Goal: Task Accomplishment & Management: Manage account settings

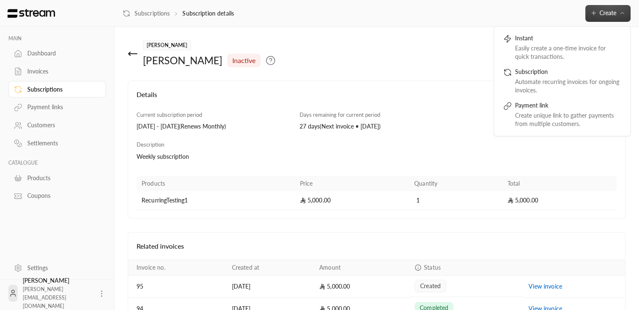
click at [460, 107] on h4 "Details" at bounding box center [376, 98] width 480 height 18
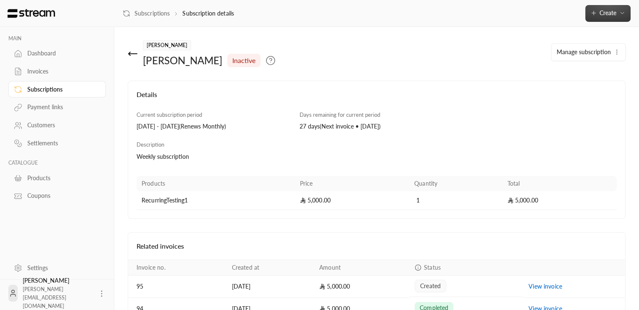
click at [606, 18] on button "Create" at bounding box center [607, 13] width 45 height 17
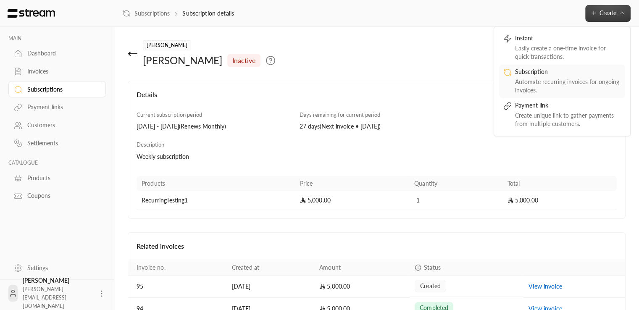
click at [558, 81] on div "Automate recurring invoices for ongoing invoices." at bounding box center [568, 86] width 106 height 17
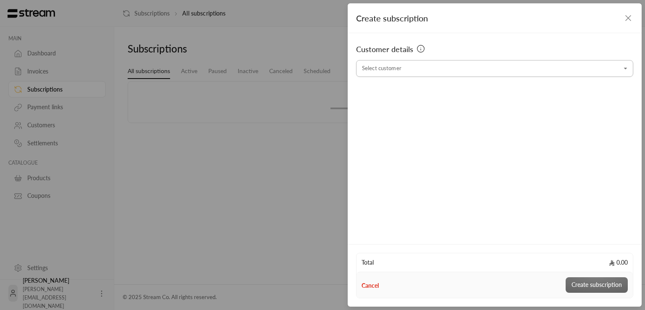
click at [451, 69] on input "Select customer" at bounding box center [494, 68] width 277 height 15
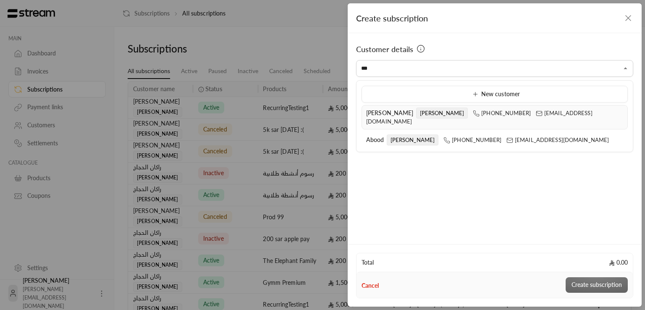
click at [388, 116] on div "[PERSON_NAME] [PHONE_NUMBER] [EMAIL_ADDRESS][DOMAIN_NAME]" at bounding box center [494, 117] width 257 height 17
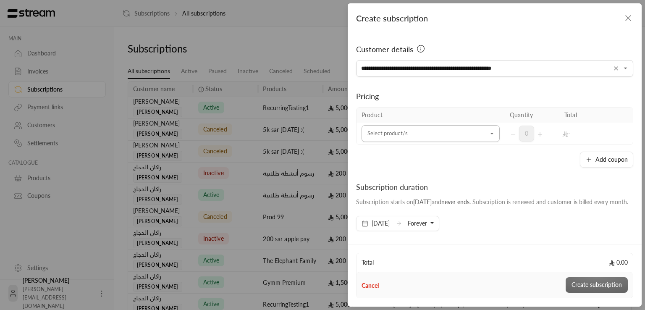
type input "**********"
click at [388, 130] on input "Select customer" at bounding box center [431, 133] width 138 height 15
click at [499, 160] on div "Add coupon" at bounding box center [494, 160] width 277 height 16
click at [473, 134] on input "Select customer" at bounding box center [431, 133] width 138 height 15
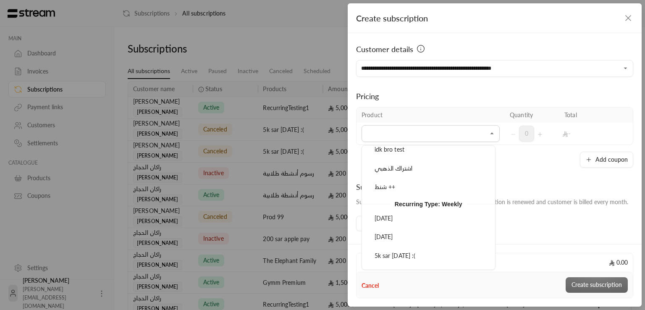
scroll to position [1990, 0]
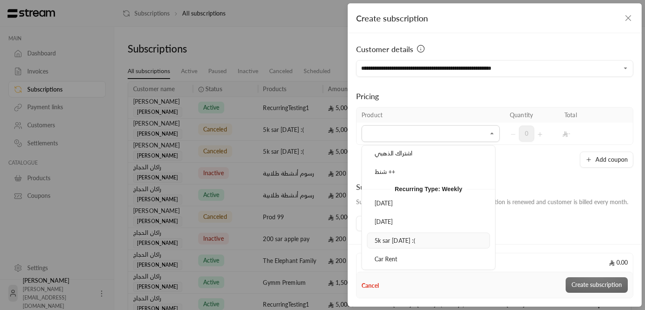
click at [412, 236] on div "5k sar [DATE] :(" at bounding box center [429, 240] width 114 height 9
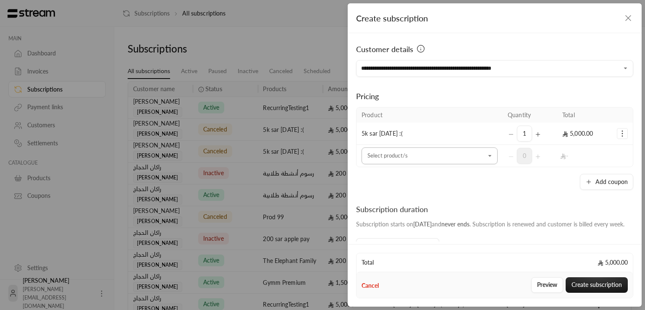
click at [479, 157] on input "Select customer" at bounding box center [430, 156] width 136 height 15
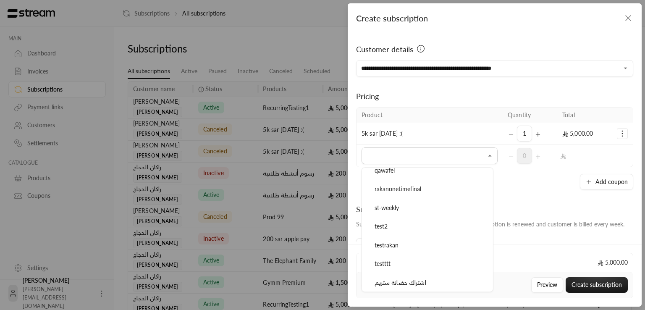
scroll to position [2456, 0]
click at [523, 191] on div "**********" at bounding box center [495, 137] width 294 height 208
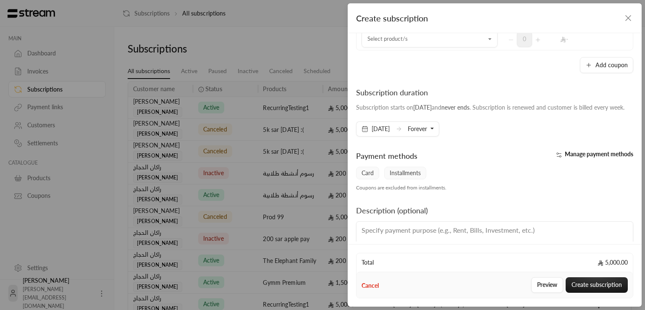
scroll to position [116, 0]
click at [434, 134] on button "Forever" at bounding box center [421, 130] width 26 height 14
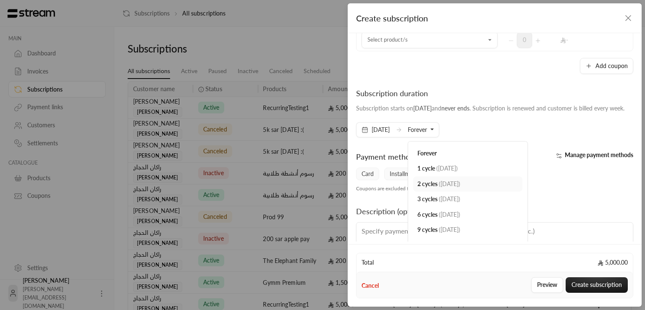
click at [456, 192] on link "2 cycles ( [DATE] )" at bounding box center [467, 184] width 109 height 16
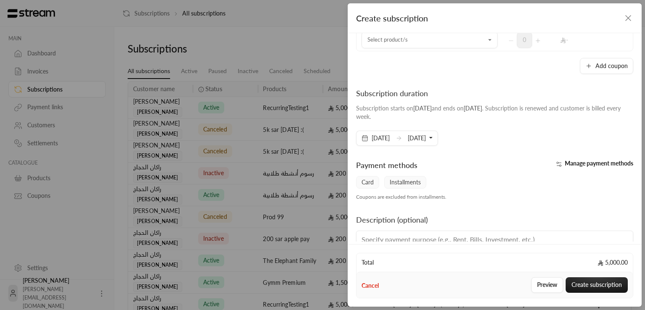
click at [433, 132] on button "[DATE]" at bounding box center [420, 138] width 25 height 14
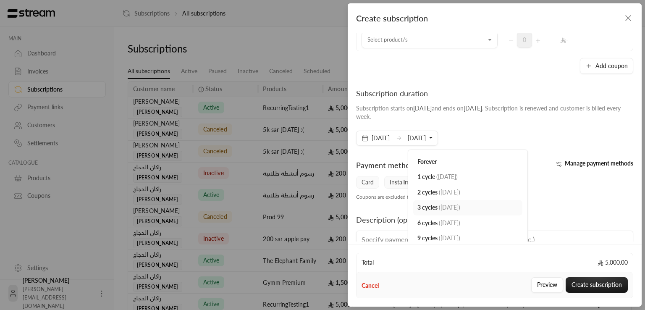
click at [438, 206] on span "3 cycles" at bounding box center [427, 207] width 20 height 7
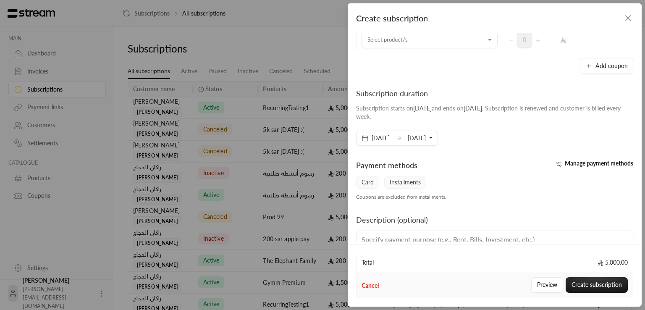
scroll to position [152, 0]
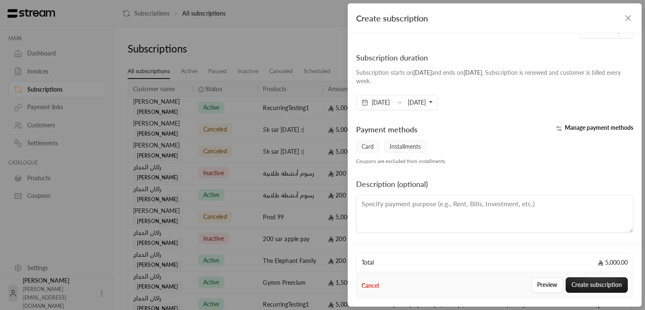
click at [525, 214] on textarea at bounding box center [494, 214] width 277 height 38
type textarea "Subscription 3 cycles"
click at [611, 286] on button "Create subscription" at bounding box center [597, 285] width 62 height 16
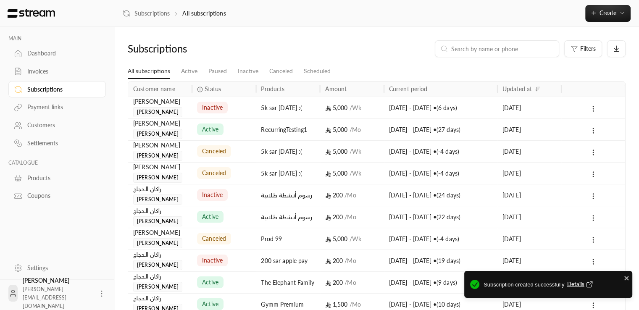
click at [584, 288] on span "Details" at bounding box center [581, 284] width 28 height 8
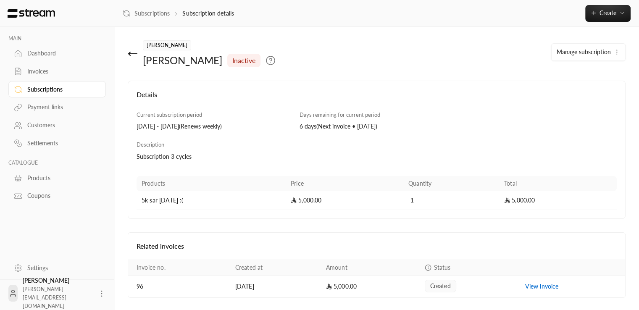
click at [591, 51] on span "Manage subscription" at bounding box center [583, 51] width 54 height 7
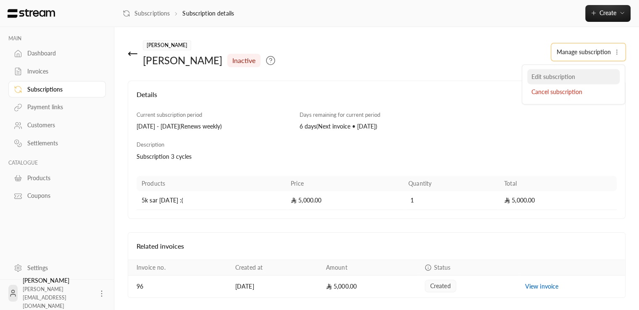
click at [554, 78] on span "Edit subscription" at bounding box center [553, 76] width 44 height 7
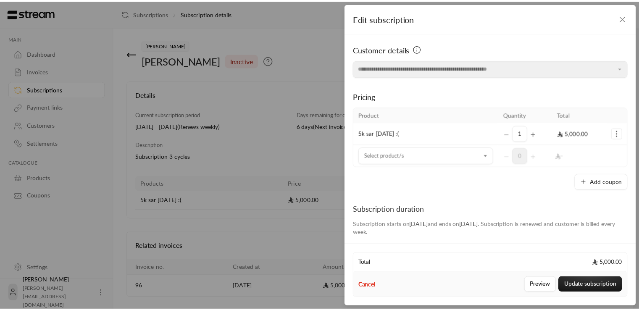
scroll to position [152, 0]
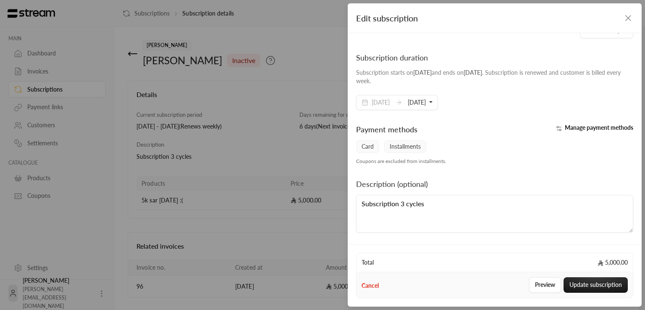
click at [433, 100] on button "[DATE]" at bounding box center [420, 102] width 25 height 14
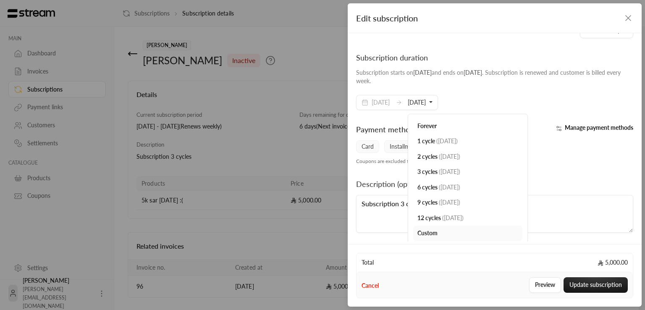
click at [507, 93] on div "Subscription duration Subscription starts on [DATE] and ends on [DATE] . Subscr…" at bounding box center [495, 73] width 286 height 43
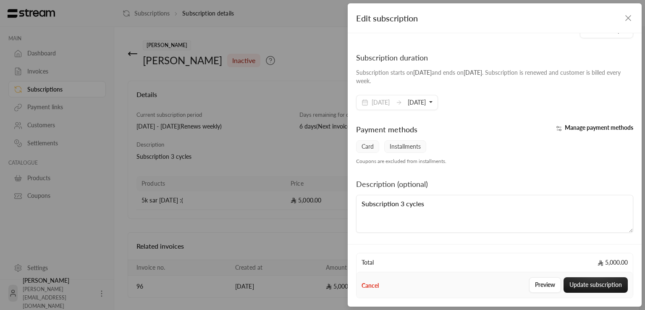
click at [592, 132] on div "Manage payment methods" at bounding box center [566, 131] width 143 height 17
click at [590, 128] on span "Manage payment methods" at bounding box center [599, 127] width 68 height 7
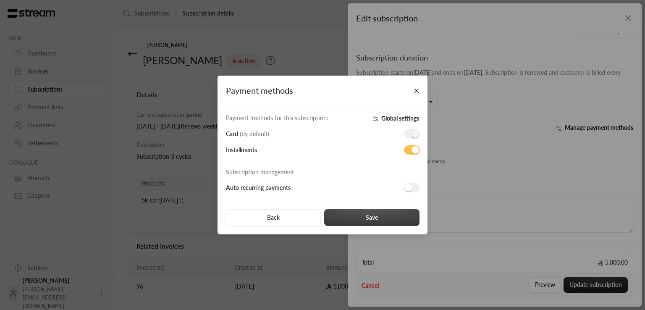
click at [400, 216] on button "Save" at bounding box center [371, 217] width 95 height 17
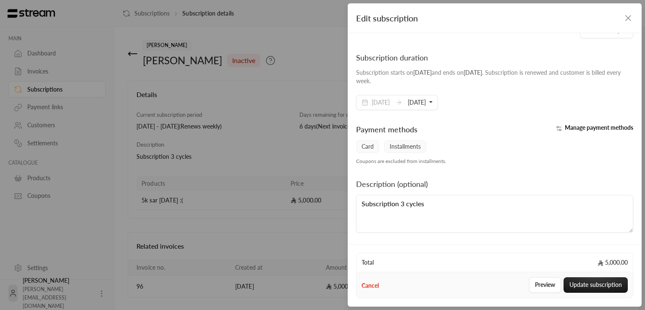
click at [614, 126] on span "Manage payment methods" at bounding box center [599, 127] width 68 height 7
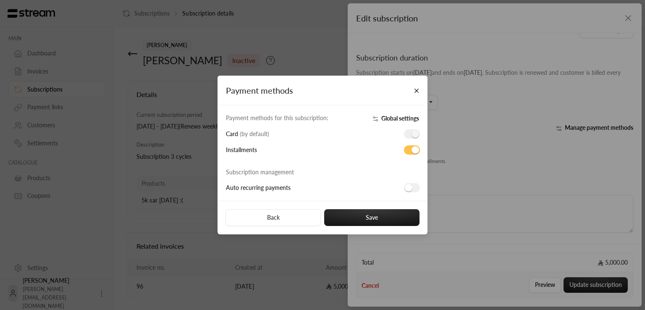
click at [400, 116] on span "Global settings" at bounding box center [400, 118] width 38 height 7
click at [416, 89] on button "Close" at bounding box center [416, 90] width 15 height 15
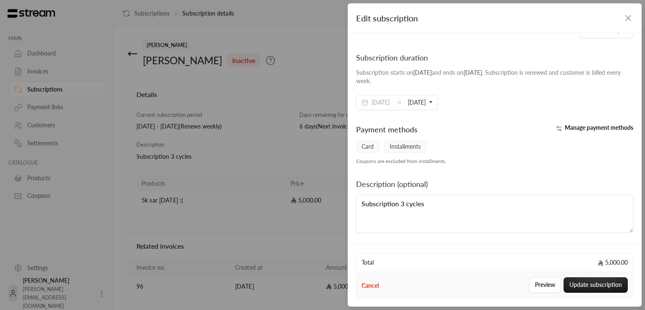
click at [627, 14] on icon "button" at bounding box center [628, 18] width 10 height 10
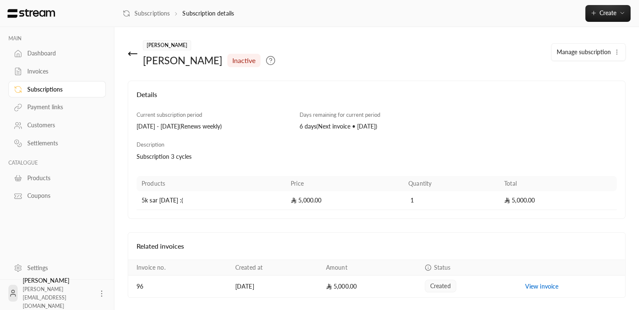
scroll to position [26, 0]
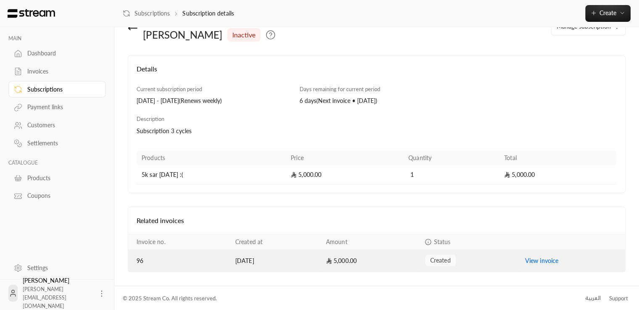
click at [539, 260] on link "View invoice" at bounding box center [542, 260] width 34 height 7
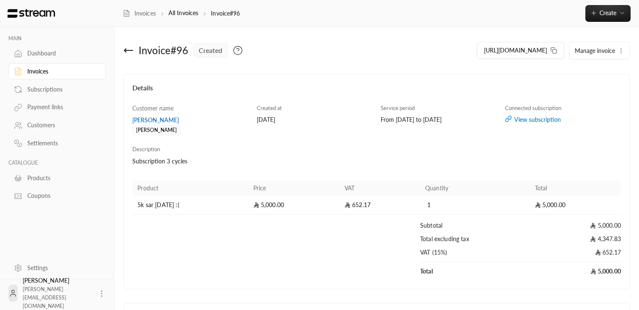
click at [618, 49] on icon "button" at bounding box center [620, 50] width 7 height 7
click at [256, 81] on div "Details Customer name [PERSON_NAME] Created at [DATE] Service period From [DATE…" at bounding box center [376, 181] width 506 height 215
click at [123, 49] on icon at bounding box center [128, 50] width 10 height 10
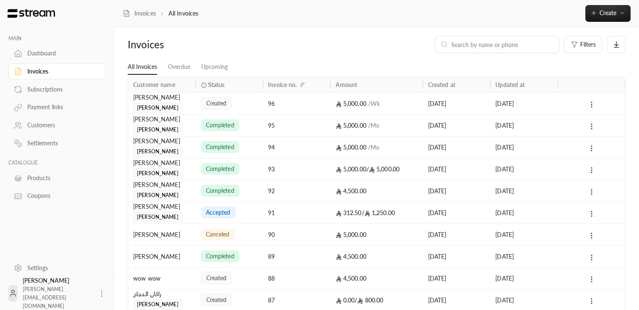
scroll to position [3, 0]
click at [261, 111] on div "created" at bounding box center [230, 104] width 68 height 22
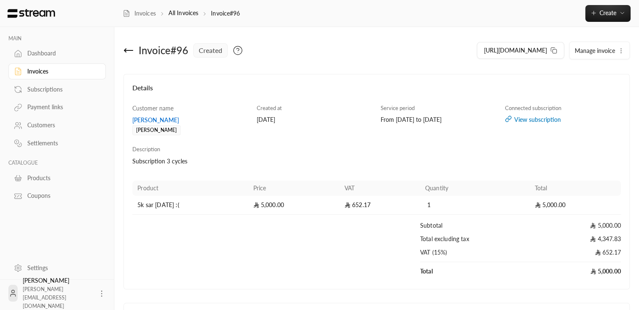
click at [619, 54] on button "Manage invoice" at bounding box center [599, 50] width 60 height 17
click at [524, 176] on div "Product Price VAT Quantity Total 5k sar [DATE] :( 5,000.00 652.17 1 5,000.00 Su…" at bounding box center [376, 228] width 496 height 105
click at [600, 54] on button "Manage invoice" at bounding box center [599, 50] width 60 height 17
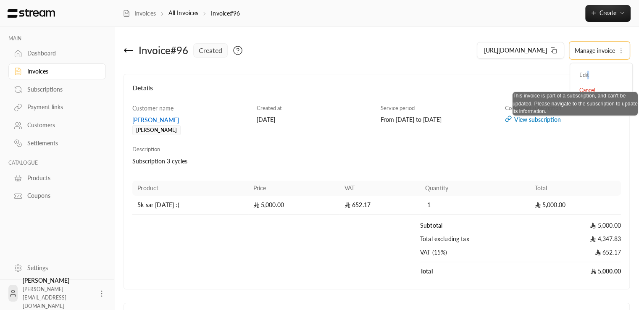
click at [586, 71] on span "Edit" at bounding box center [601, 75] width 52 height 15
click at [583, 73] on span "Edit" at bounding box center [601, 75] width 52 height 15
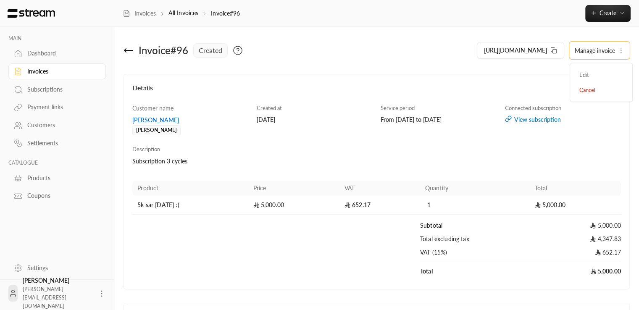
click at [595, 109] on div "Connected subscription View subscription" at bounding box center [563, 119] width 124 height 31
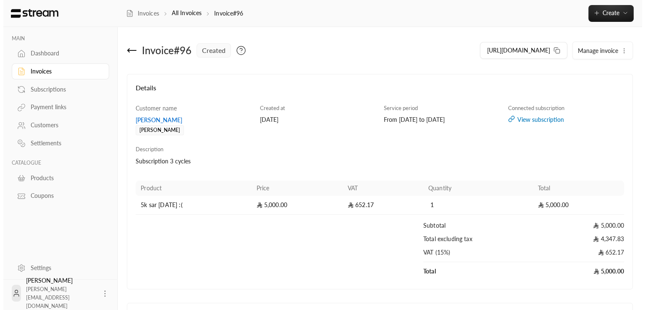
scroll to position [100, 0]
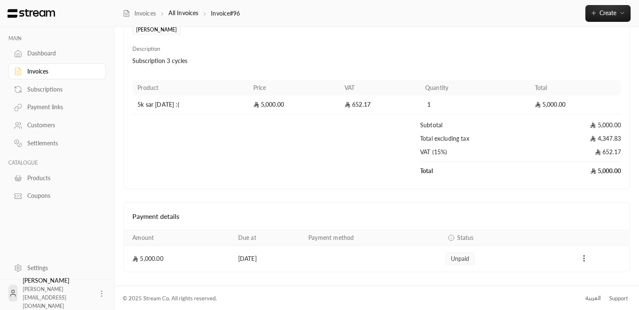
click at [582, 251] on td "Payments" at bounding box center [583, 259] width 91 height 26
click at [581, 256] on icon "Payments" at bounding box center [583, 258] width 8 height 8
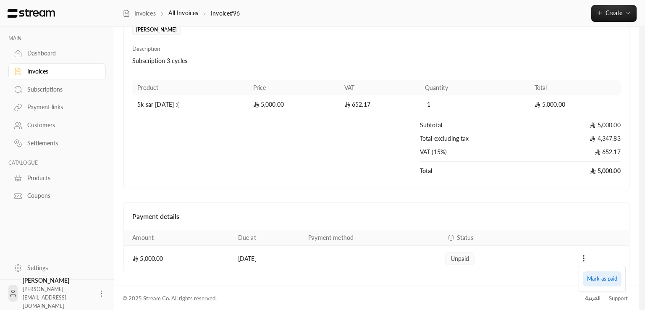
click at [590, 283] on li "Mark as paid" at bounding box center [602, 278] width 39 height 15
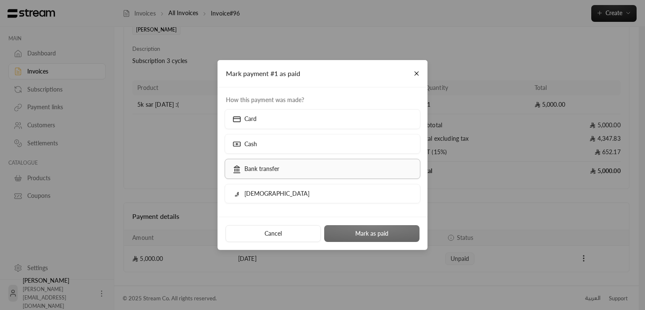
click at [278, 170] on p "Bank transfer" at bounding box center [261, 169] width 35 height 8
click at [361, 234] on button "Mark as paid" at bounding box center [371, 233] width 95 height 17
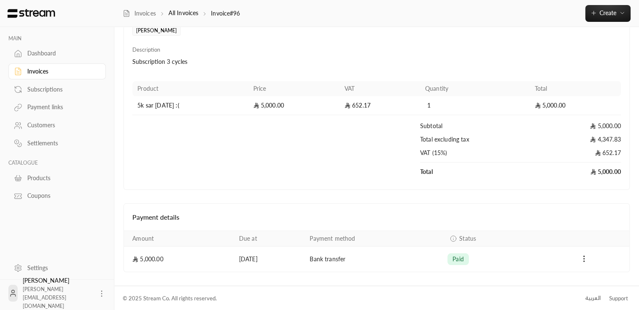
scroll to position [0, 0]
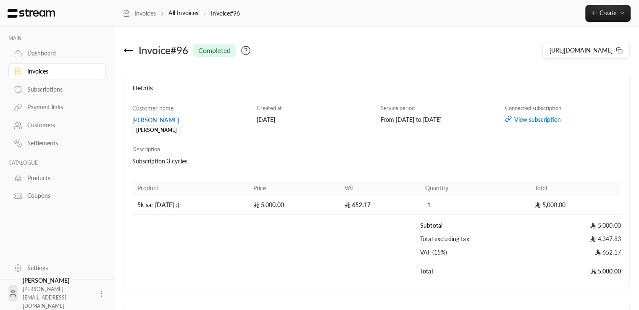
click at [135, 52] on div "Invoice # 96 completed" at bounding box center [248, 50] width 257 height 20
click at [127, 50] on icon at bounding box center [128, 50] width 10 height 10
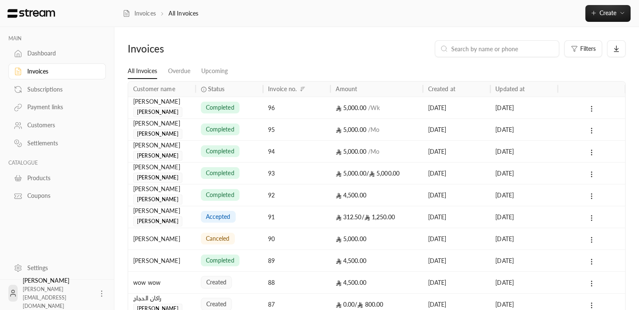
click at [50, 89] on div "Subscriptions" at bounding box center [61, 89] width 68 height 8
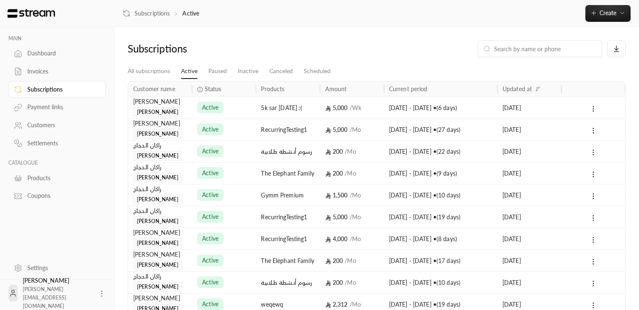
click at [178, 108] on div "[PERSON_NAME]" at bounding box center [160, 107] width 54 height 20
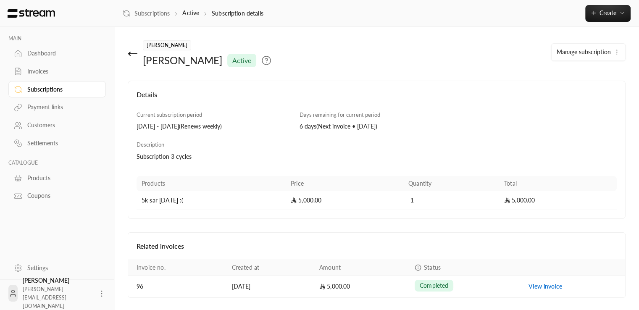
click at [256, 10] on p "Subscription details" at bounding box center [238, 13] width 52 height 8
